Goal: Find specific page/section: Find specific page/section

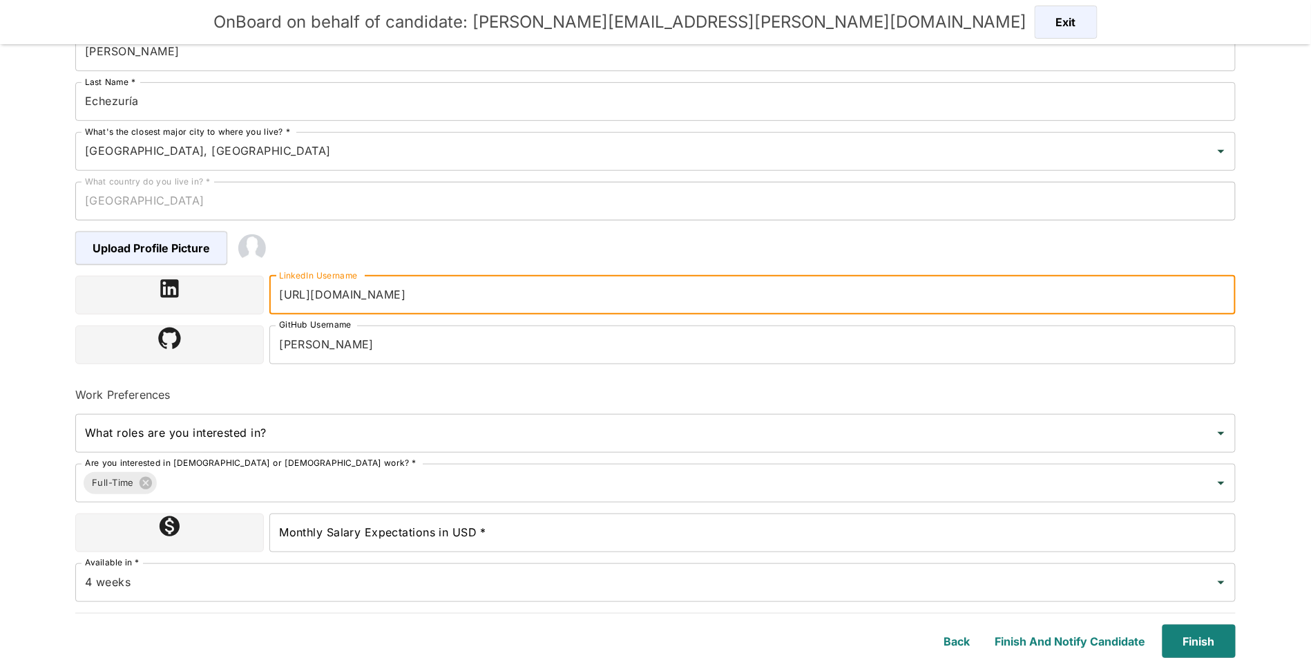
scroll to position [192, 0]
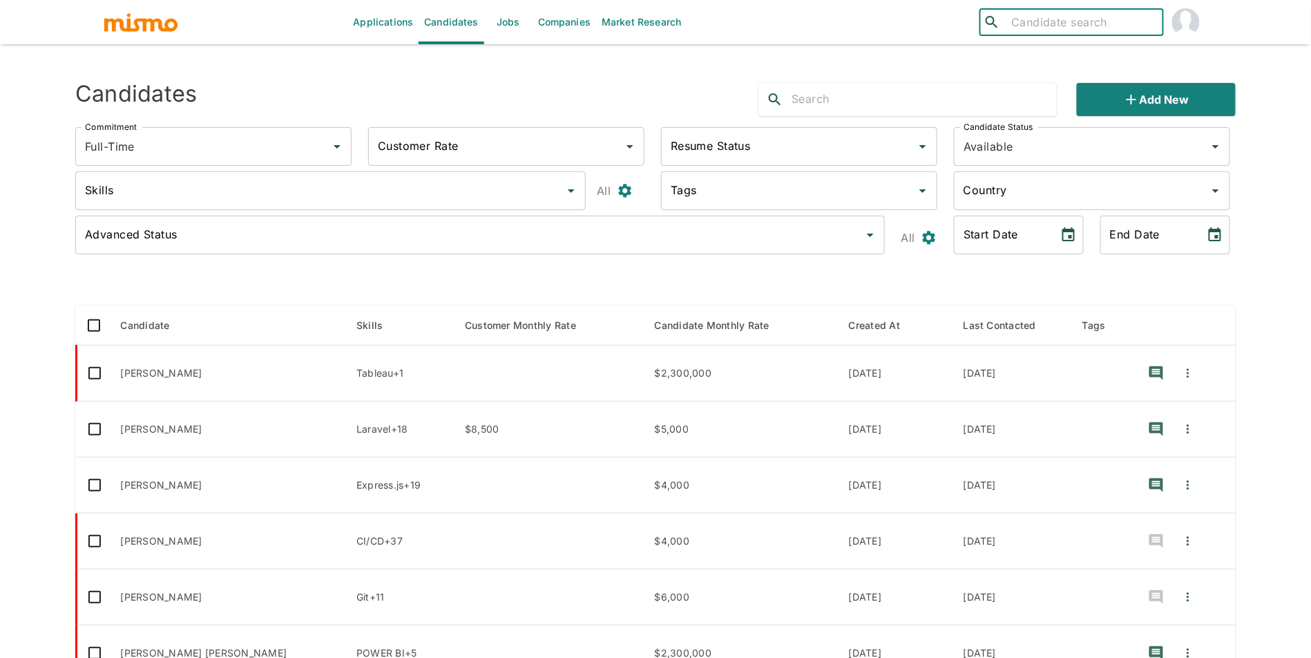
click at [1053, 24] on input "search" at bounding box center [1082, 21] width 152 height 19
type input "andrey"
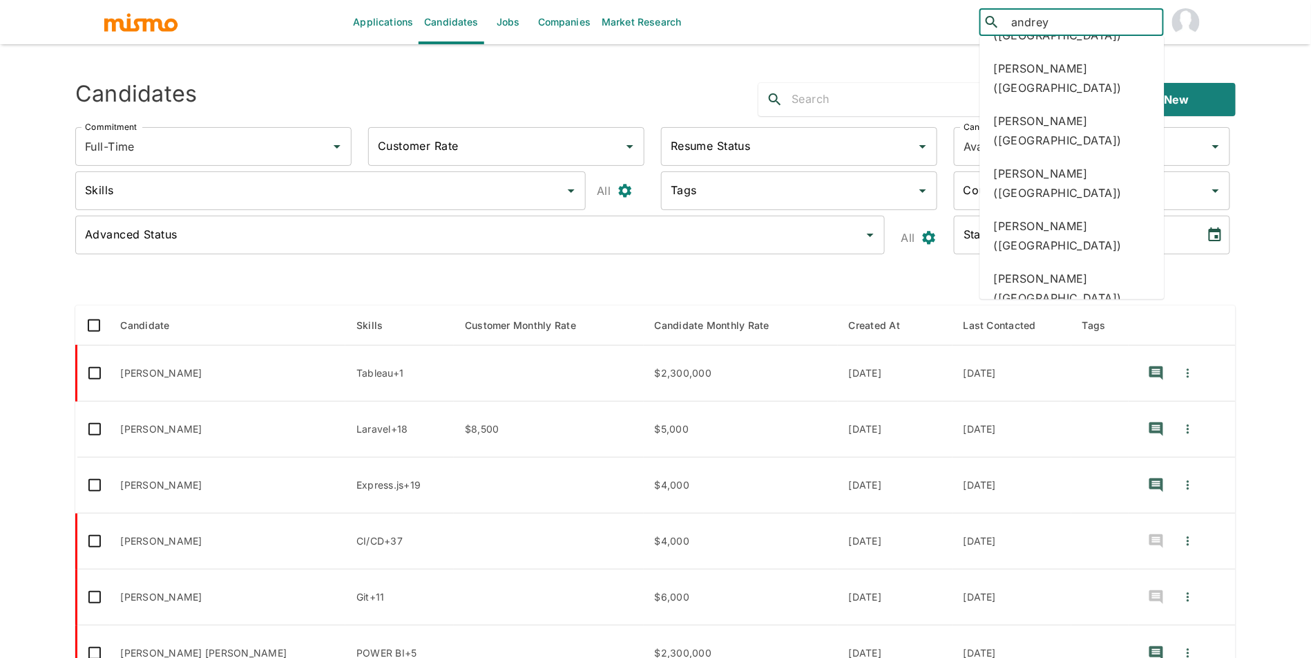
scroll to position [200, 0]
click at [1112, 261] on div "Andrey Bolaños Sandoval (Costa Rica)" at bounding box center [1072, 287] width 184 height 53
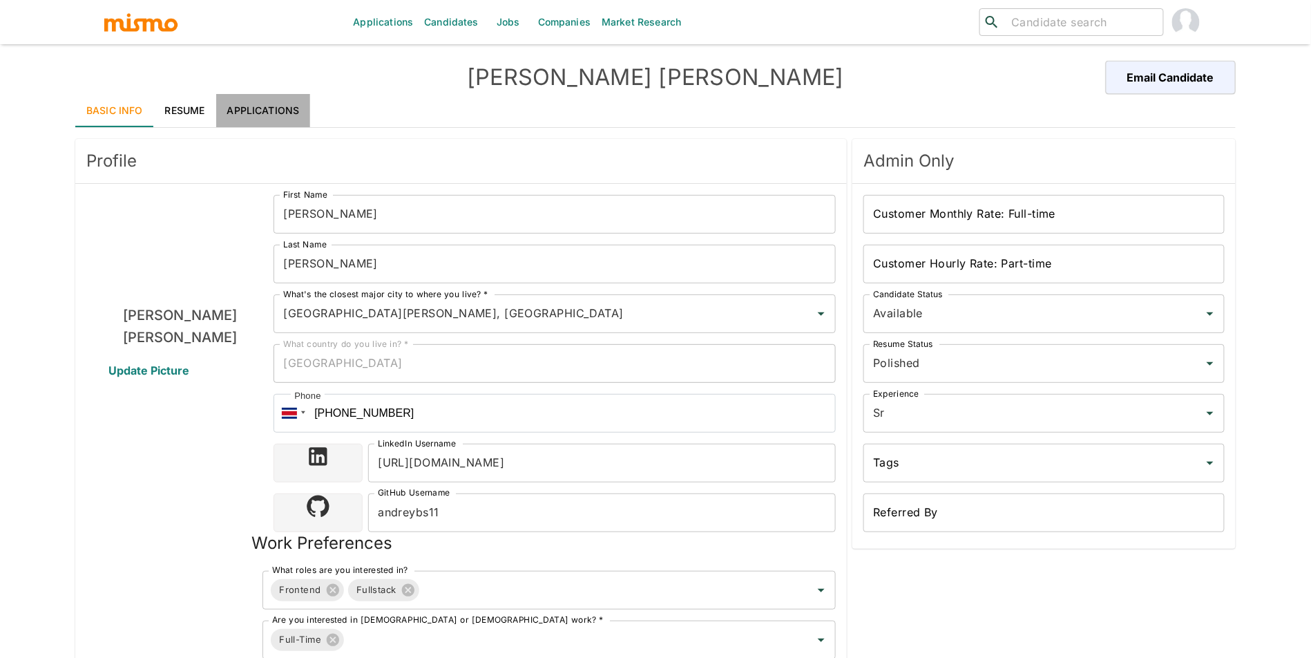
click at [302, 108] on link "Applications" at bounding box center [263, 110] width 95 height 33
